Goal: Task Accomplishment & Management: Use online tool/utility

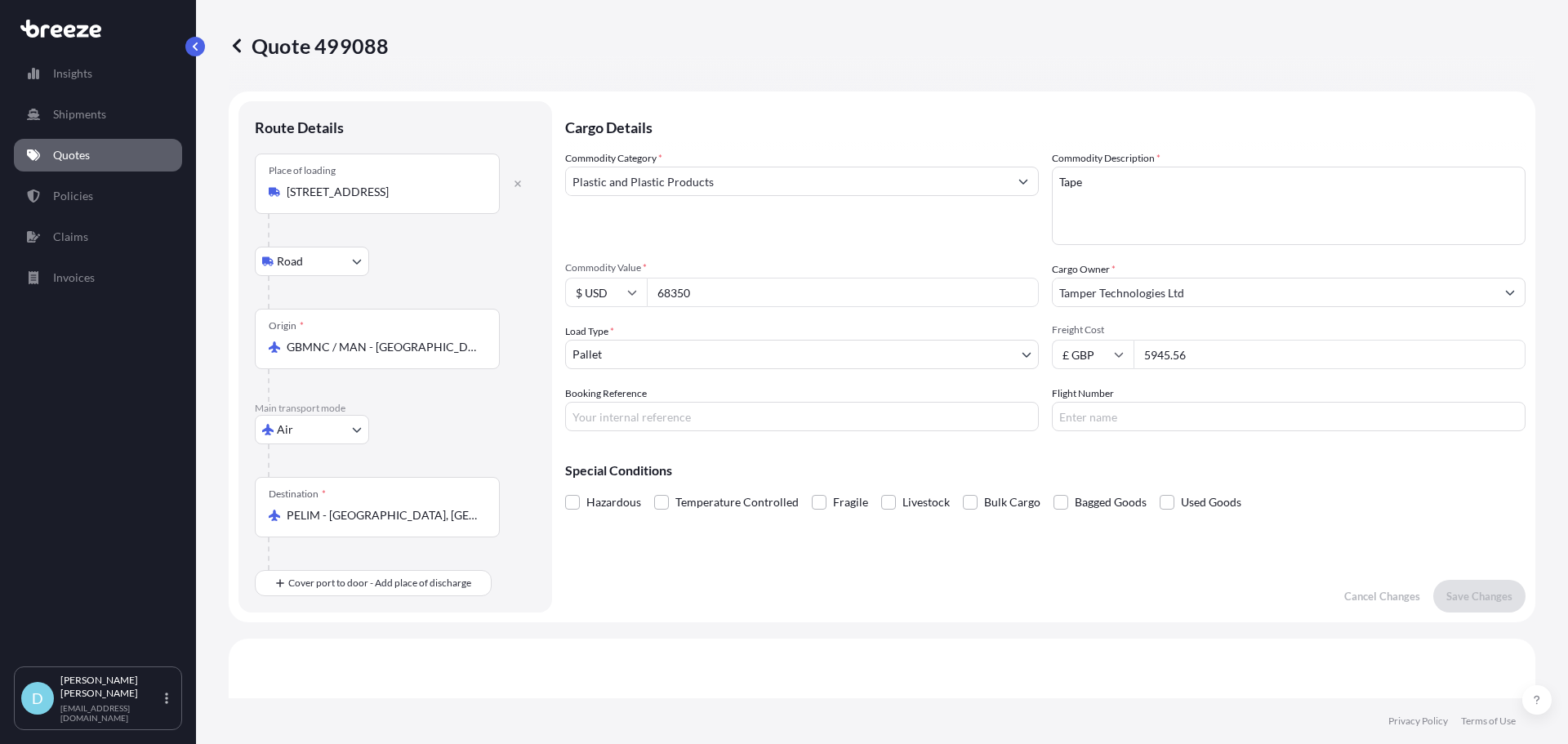
select select "Road"
select select "Air"
select select "1"
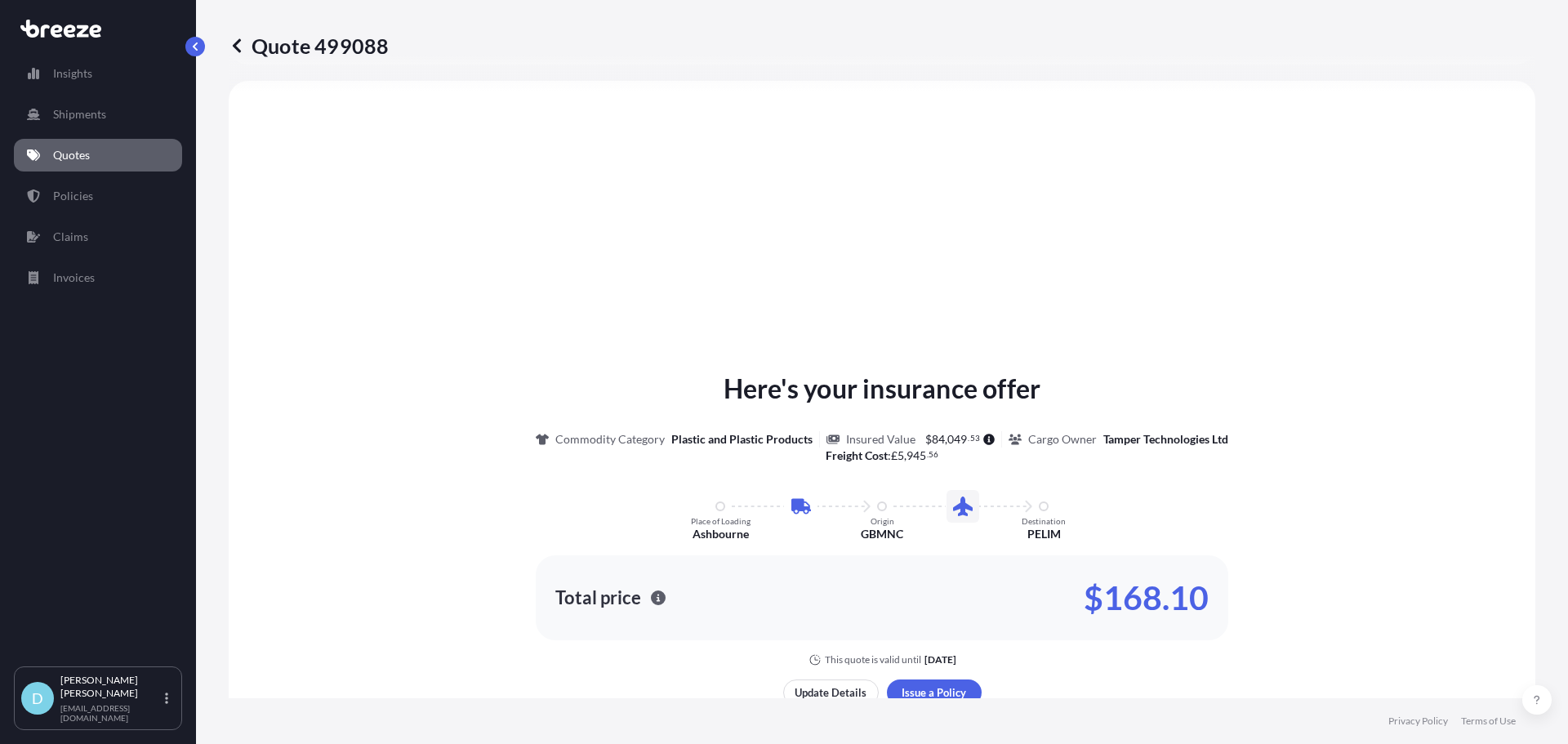
scroll to position [638, 0]
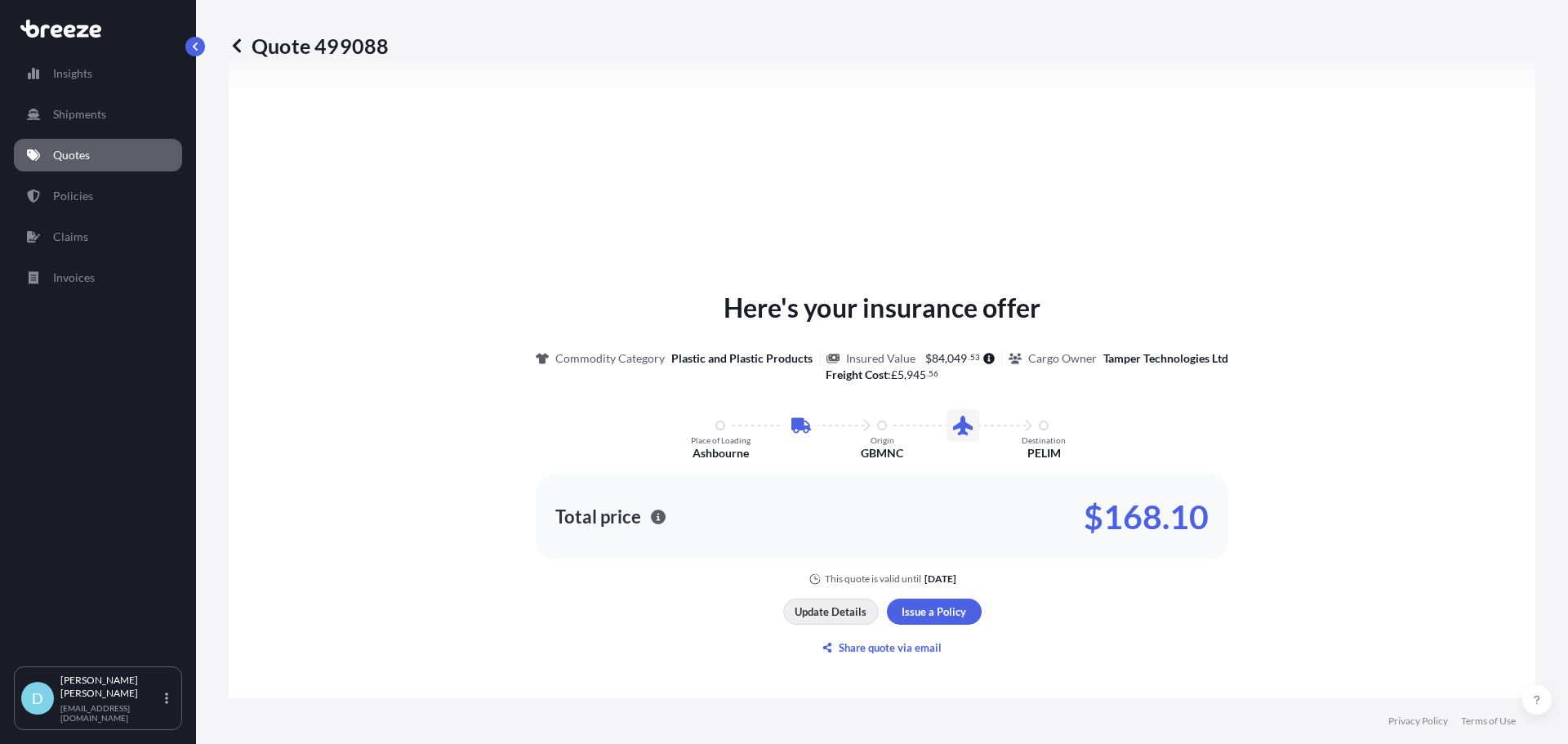
click at [843, 618] on p "Update Details" at bounding box center [830, 611] width 72 height 16
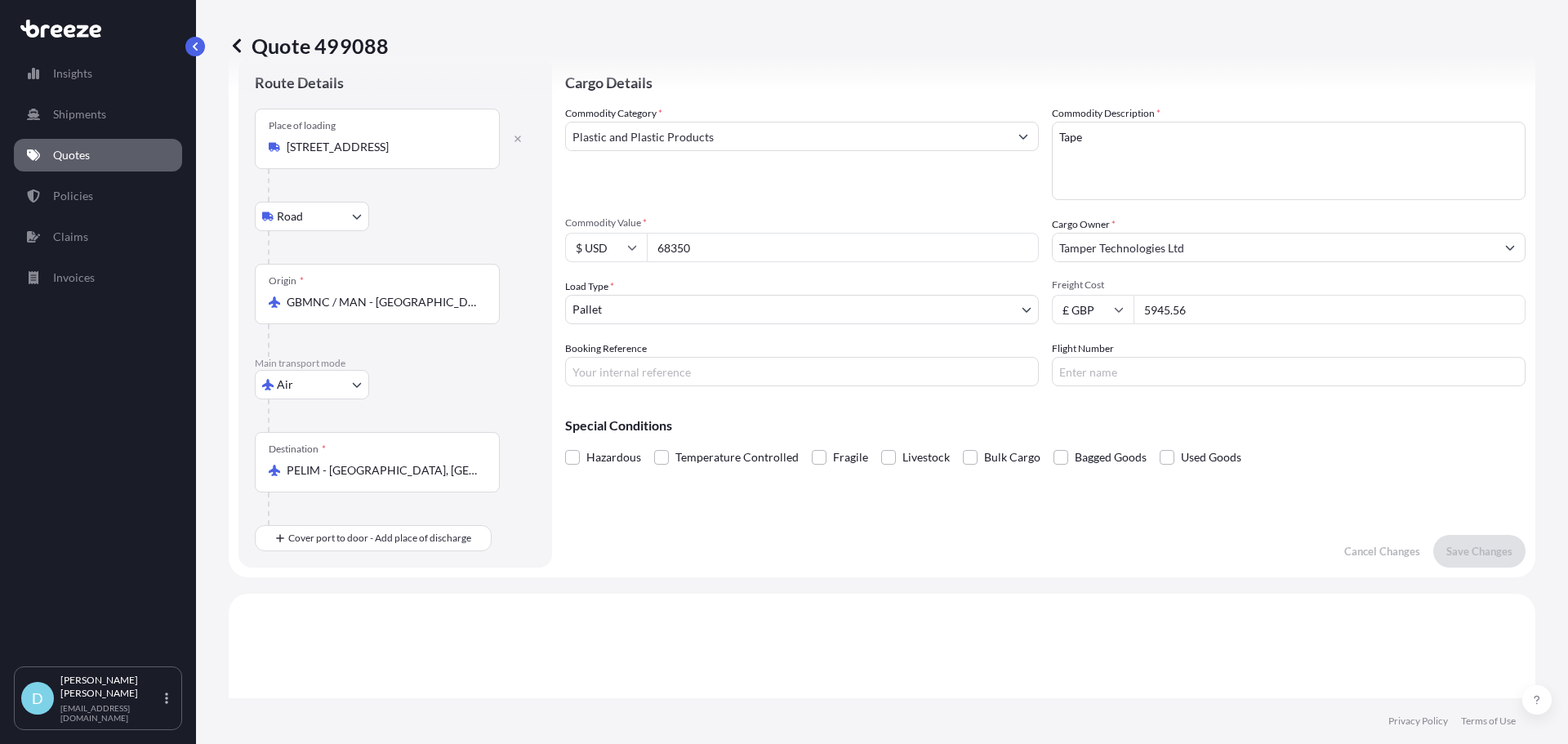
scroll to position [26, 0]
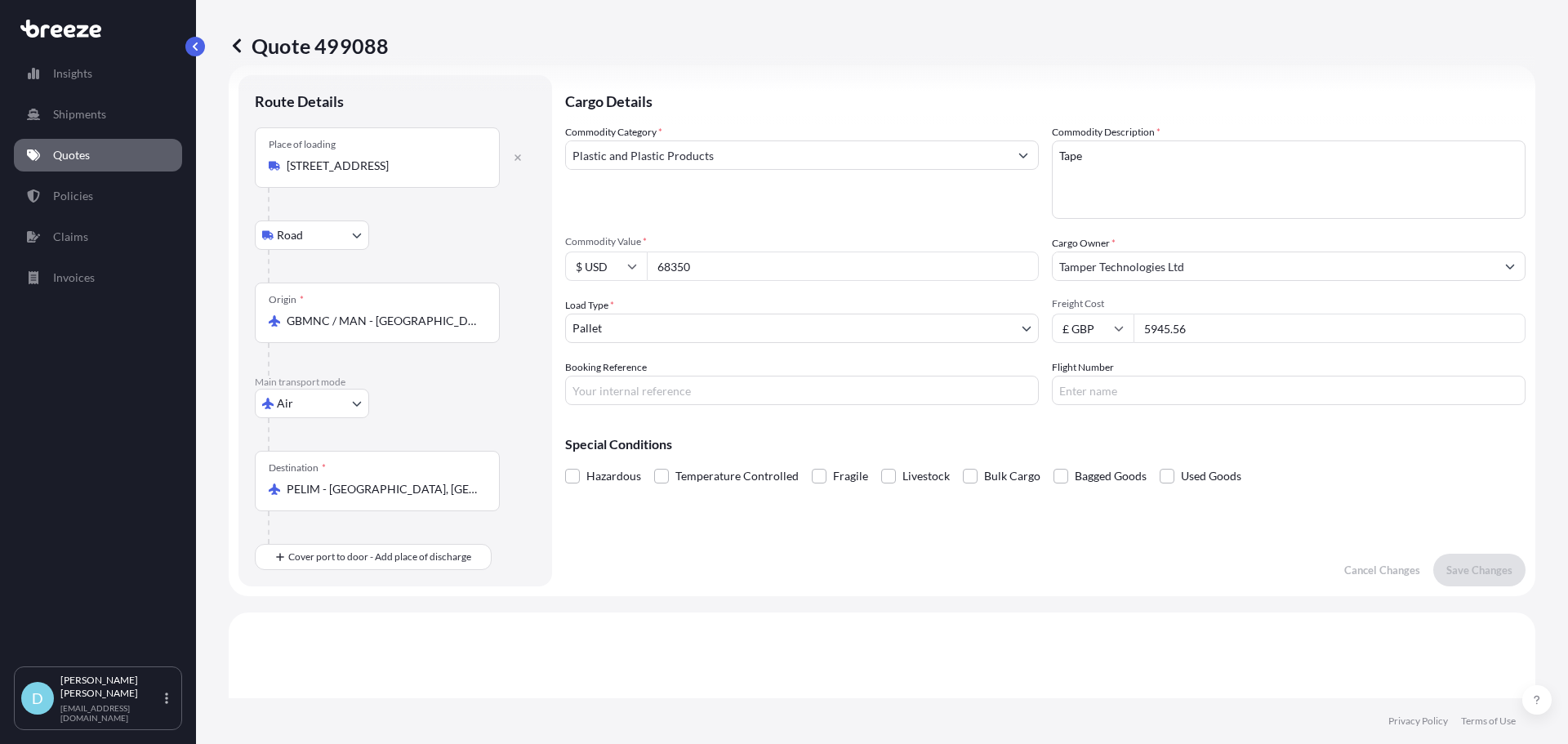
click at [748, 280] on input "68350" at bounding box center [842, 266] width 392 height 29
drag, startPoint x: 782, startPoint y: 272, endPoint x: 572, endPoint y: 273, distance: 210.0
click at [572, 273] on div "$ USD 68350" at bounding box center [801, 266] width 473 height 29
type input "25700"
drag, startPoint x: 1211, startPoint y: 328, endPoint x: 876, endPoint y: 219, distance: 352.3
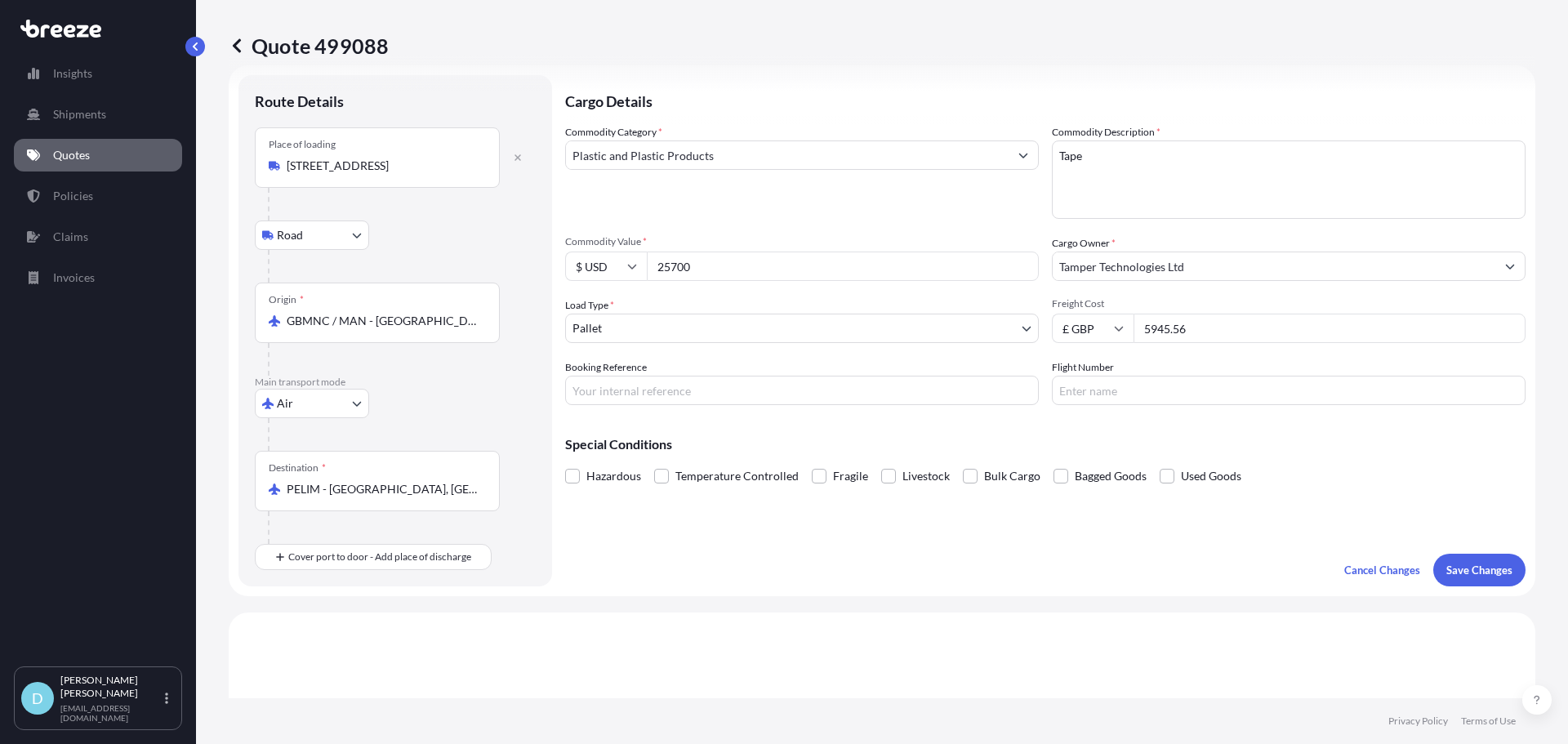
click at [1054, 330] on div "£ GBP 5945.56" at bounding box center [1288, 328] width 473 height 29
type input "1171"
click at [1354, 435] on div "Special Conditions Hazardous Temperature Controlled Fragile Livestock Bulk Carg…" at bounding box center [1044, 453] width 960 height 70
click at [1471, 566] on p "Save Changes" at bounding box center [1479, 569] width 67 height 16
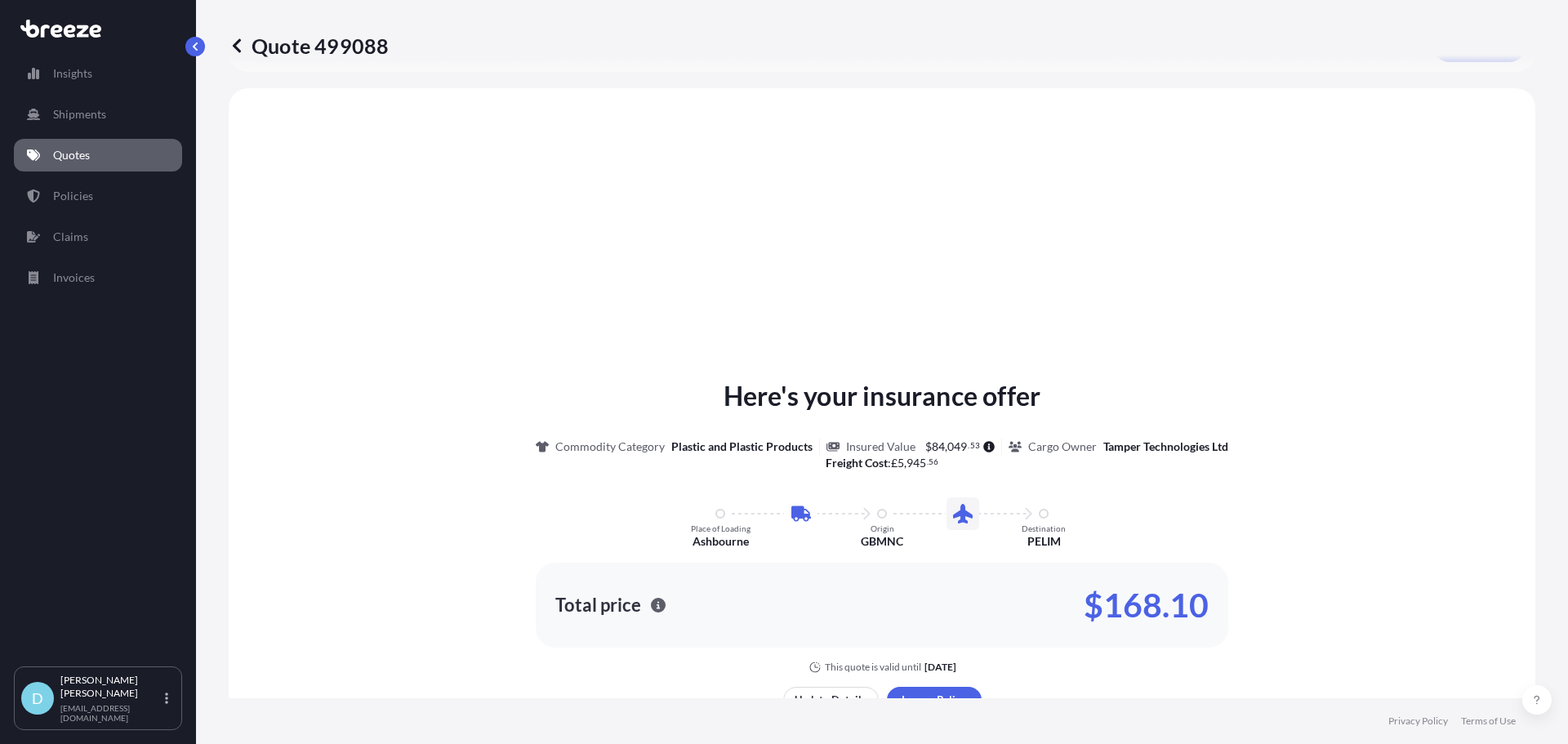
scroll to position [557, 0]
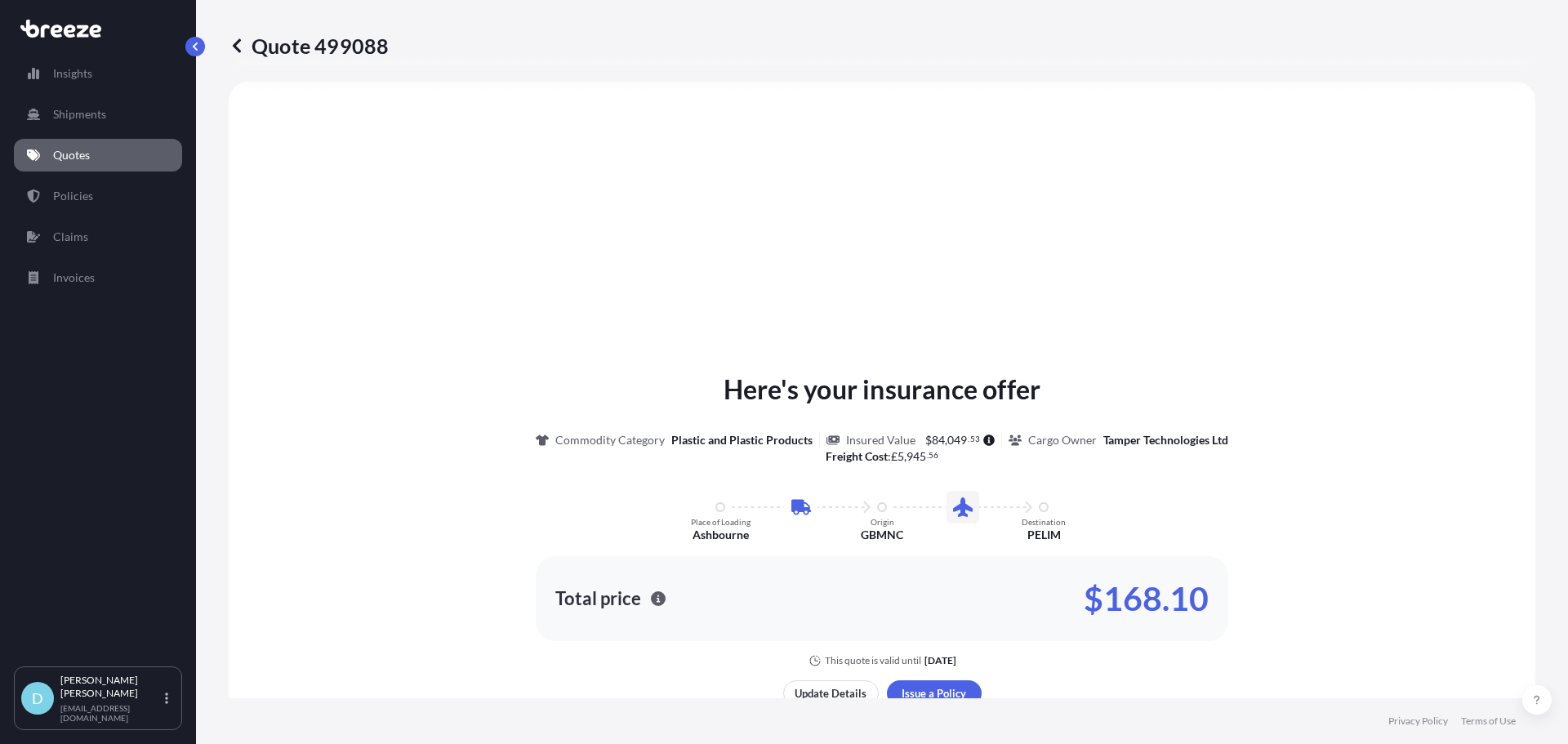
select select "Road"
select select "Air"
select select "1"
